Goal: Download file/media

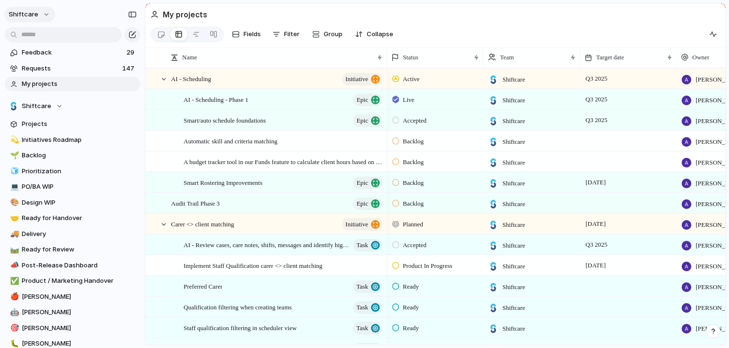
click at [39, 7] on button "shiftcare" at bounding box center [29, 14] width 51 height 15
click at [289, 3] on div "Settings Invite members Change theme Sign out" at bounding box center [364, 174] width 729 height 348
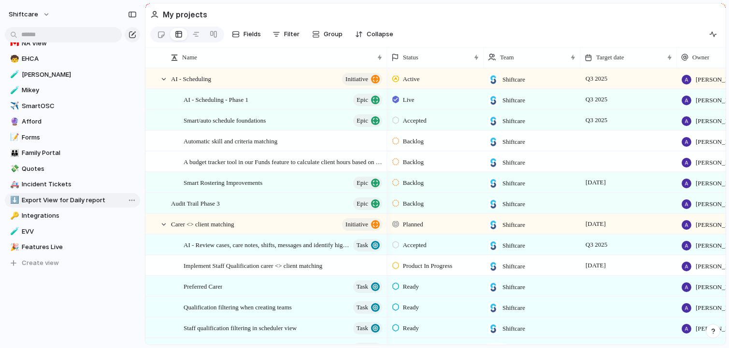
click at [69, 197] on span "Export View for Daily report" at bounding box center [79, 201] width 115 height 10
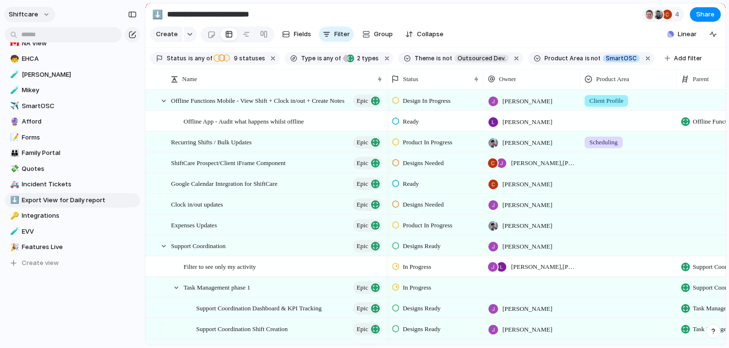
click at [41, 14] on button "shiftcare" at bounding box center [29, 14] width 51 height 15
click at [46, 38] on span "Settings" at bounding box center [35, 36] width 27 height 10
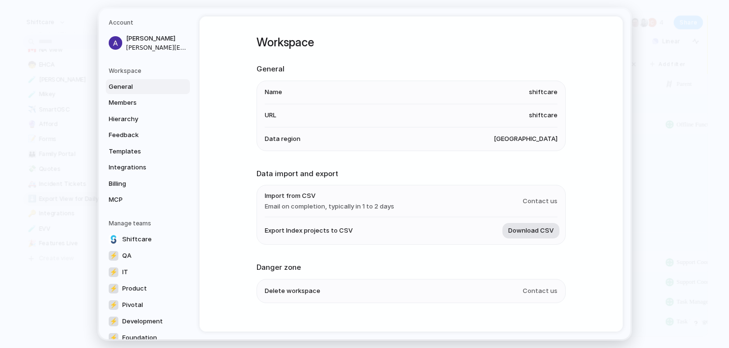
click at [523, 231] on span "Download CSV" at bounding box center [530, 231] width 45 height 10
